Goal: Find contact information: Find contact information

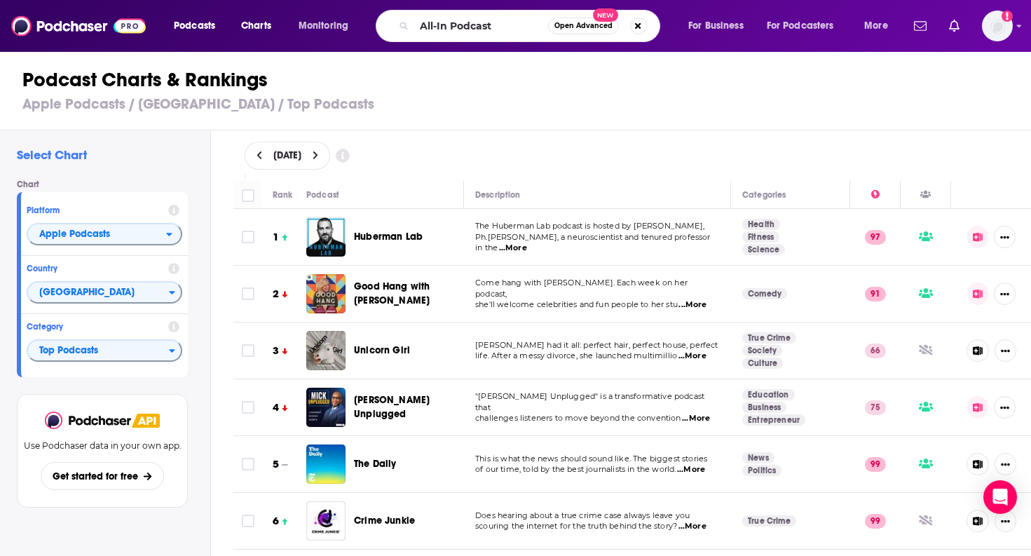
scroll to position [5658, 0]
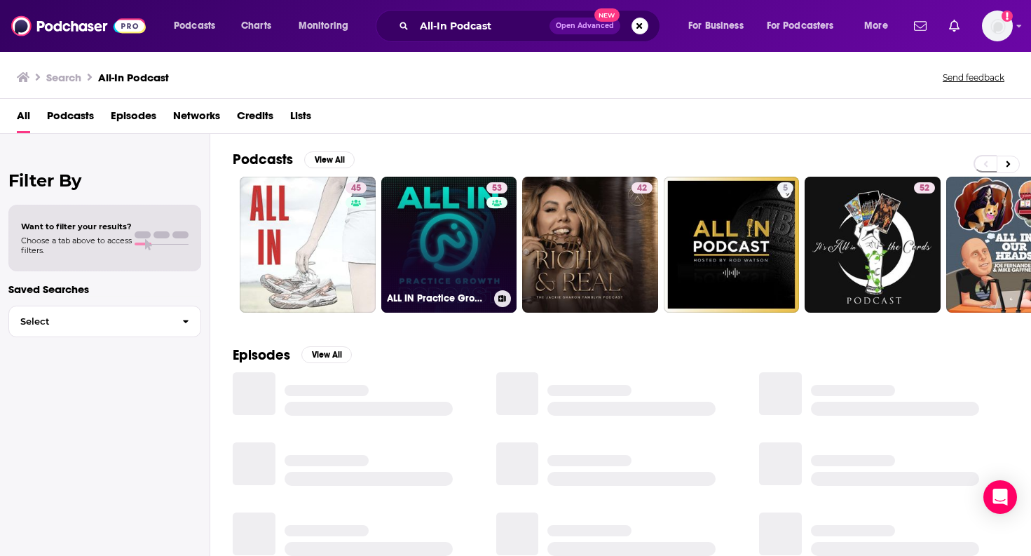
click at [456, 214] on link "53 ALL IN Practice Growth Podcast" at bounding box center [449, 245] width 136 height 136
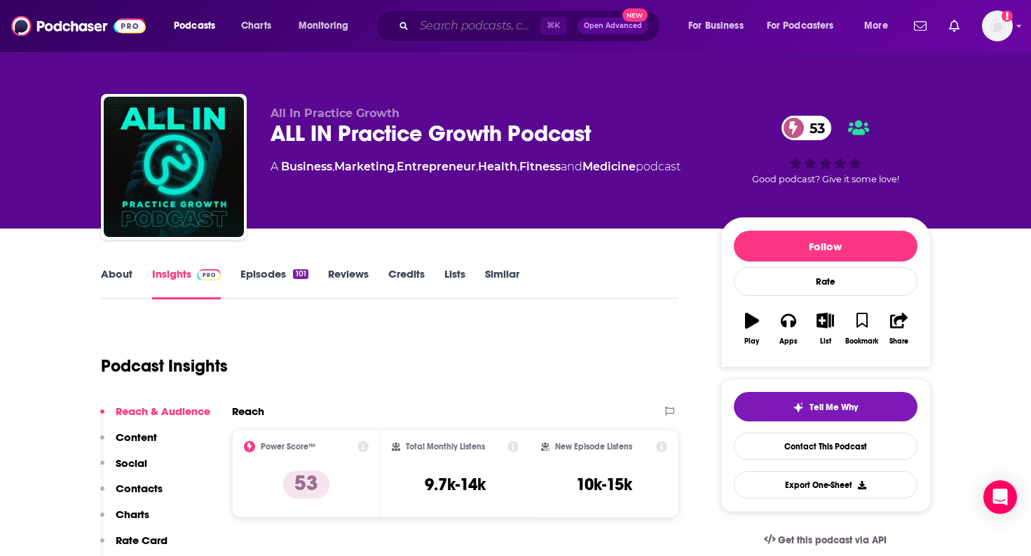
click at [484, 23] on input "Search podcasts, credits, & more..." at bounding box center [477, 26] width 126 height 22
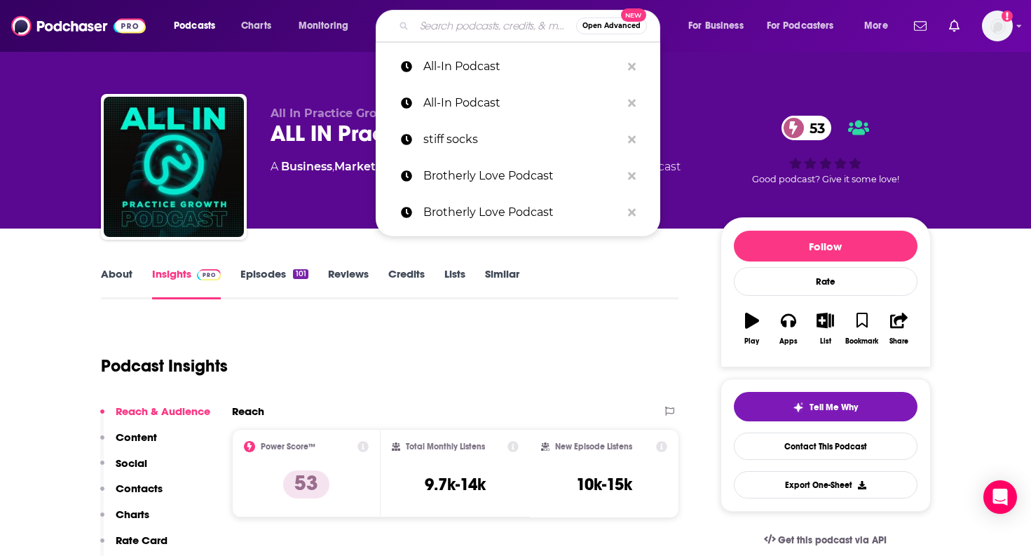
paste input "The Uncut Podcast"
type input "The Uncut Podcast"
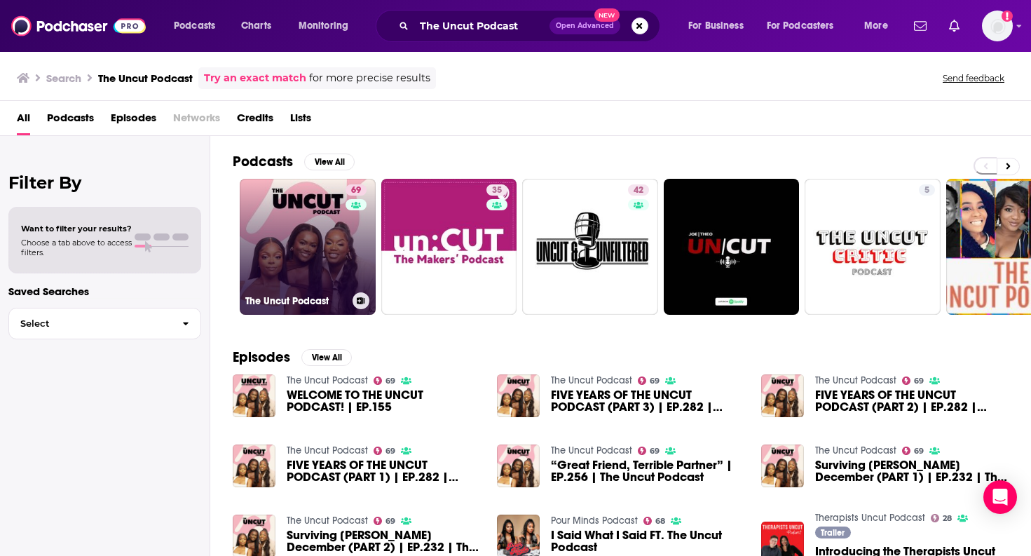
click at [294, 233] on link "69 The Uncut Podcast" at bounding box center [308, 247] width 136 height 136
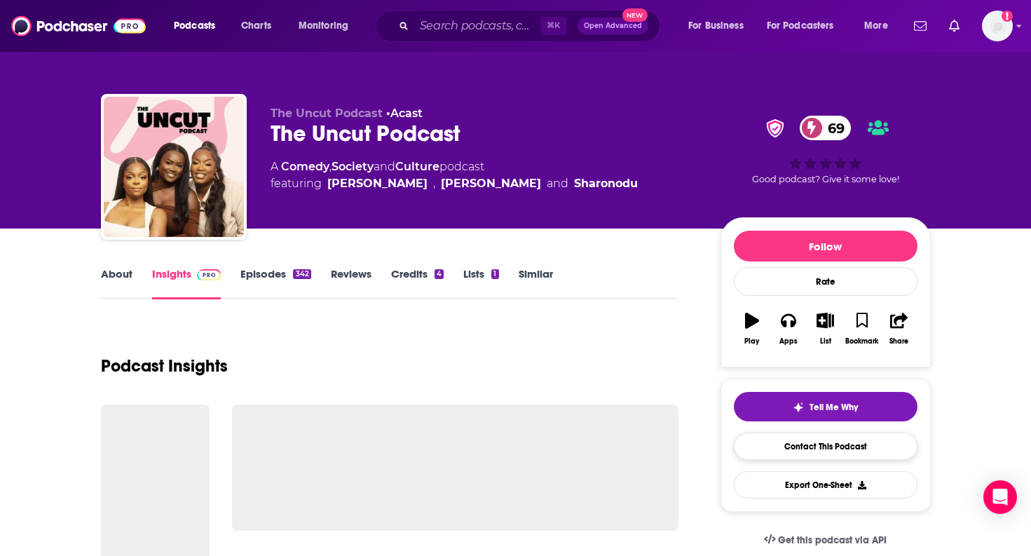
click at [846, 446] on link "Contact This Podcast" at bounding box center [826, 446] width 184 height 27
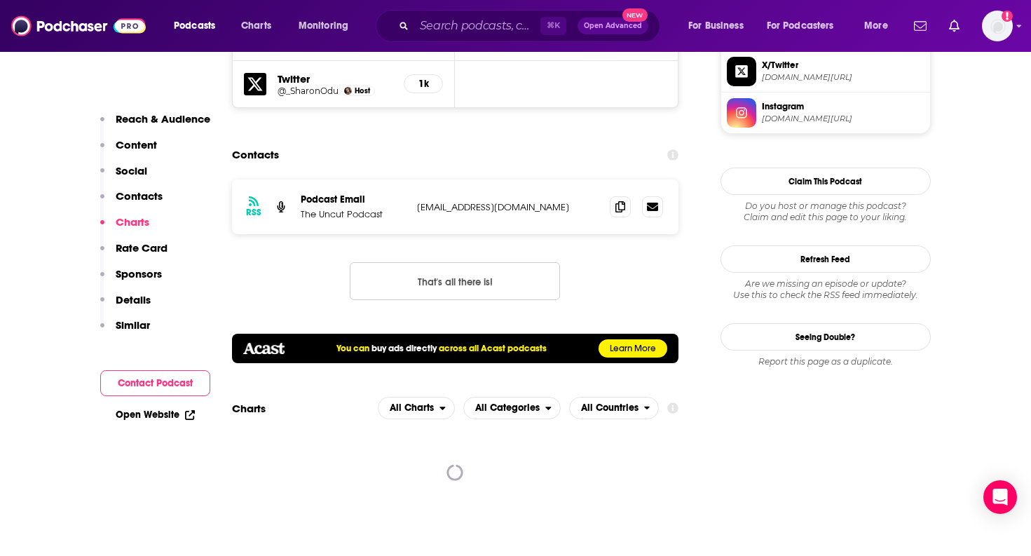
scroll to position [1336, 0]
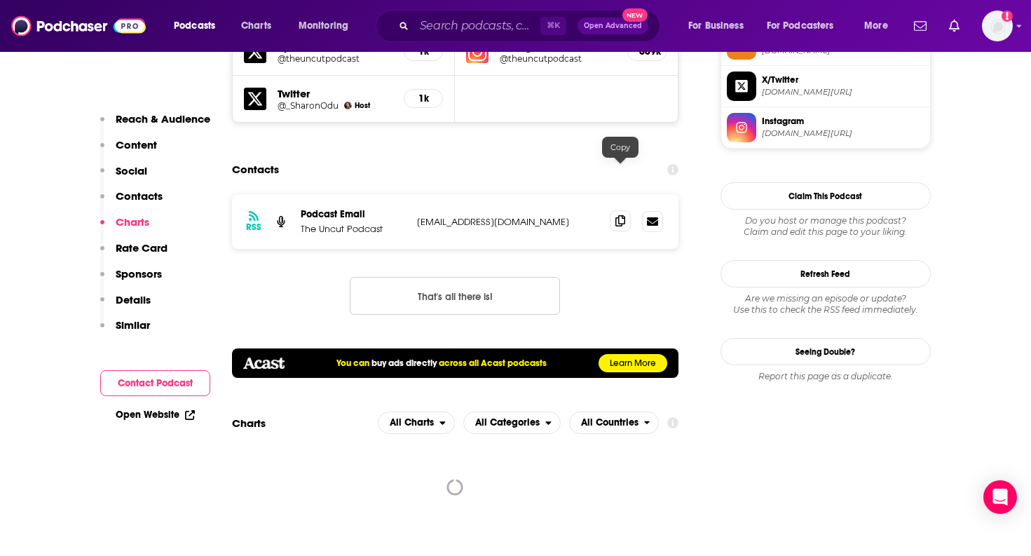
click at [623, 215] on icon at bounding box center [621, 220] width 10 height 11
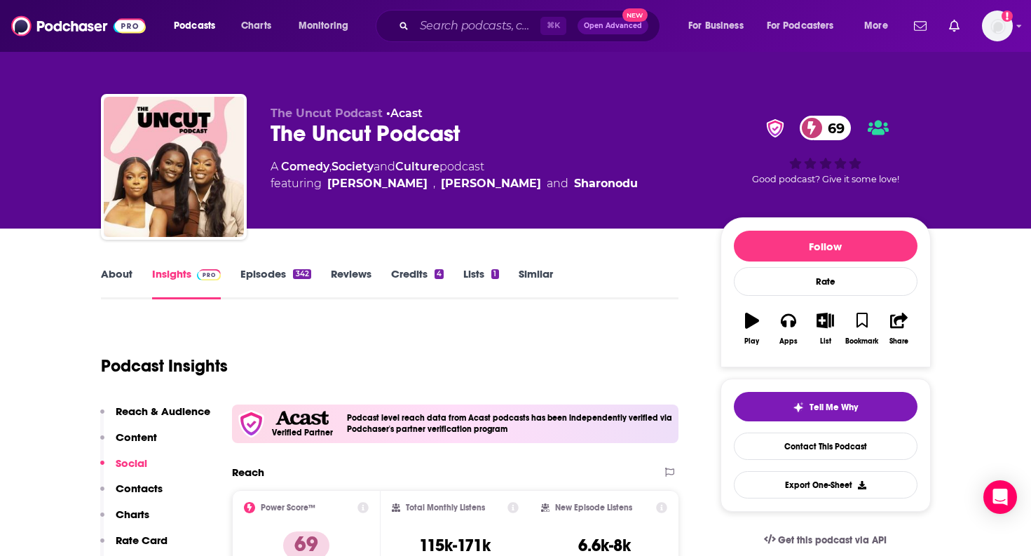
scroll to position [0, 0]
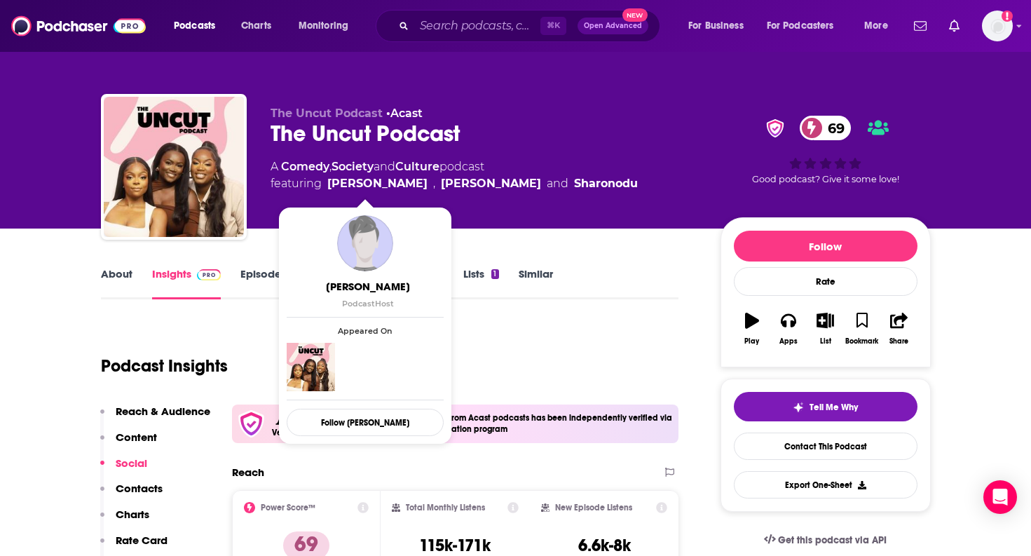
click at [262, 274] on link "Episodes 342" at bounding box center [275, 283] width 70 height 32
